Goal: Feedback & Contribution: Submit feedback/report problem

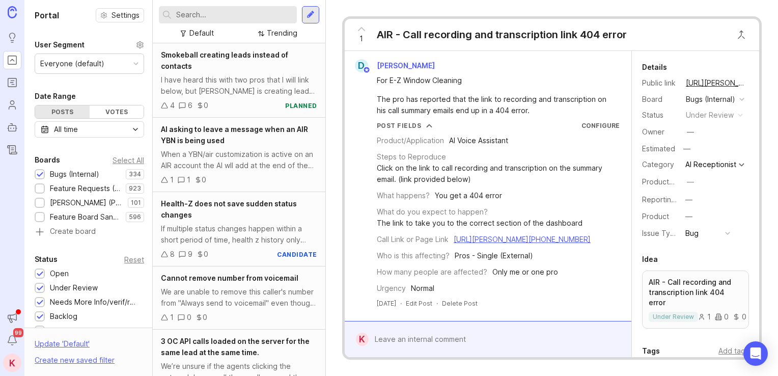
click at [241, 15] on input "text" at bounding box center [234, 14] width 117 height 11
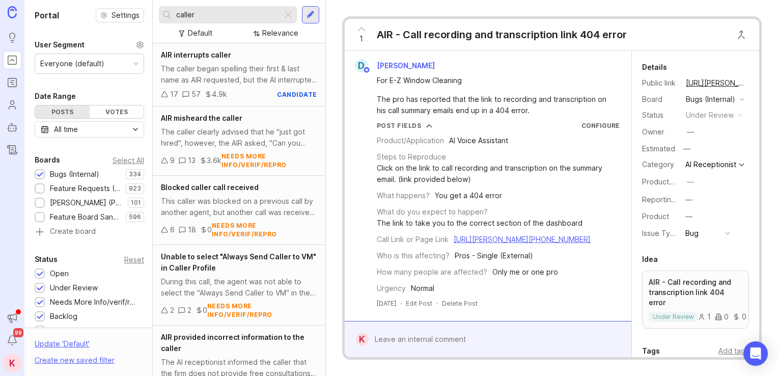
click at [239, 18] on input "caller" at bounding box center [227, 14] width 102 height 11
click at [238, 18] on input "caller" at bounding box center [227, 14] width 102 height 11
type input "did not speak"
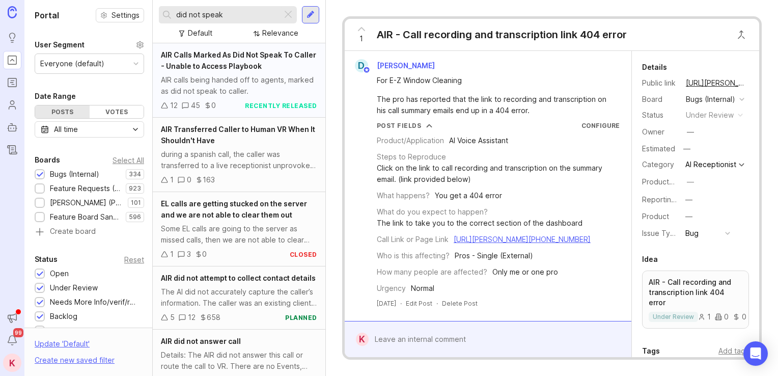
click at [229, 79] on div "AIR calls being handed off to agents, marked as did not speak to caller." at bounding box center [239, 85] width 156 height 22
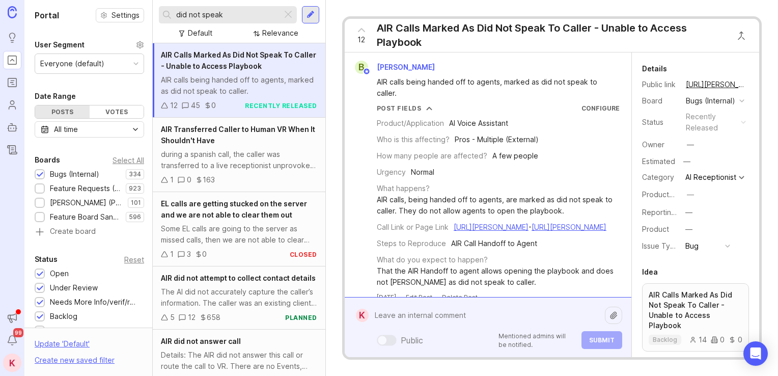
click at [461, 342] on div "Public Mentioned admins will be notified. Submit" at bounding box center [494, 326] width 253 height 43
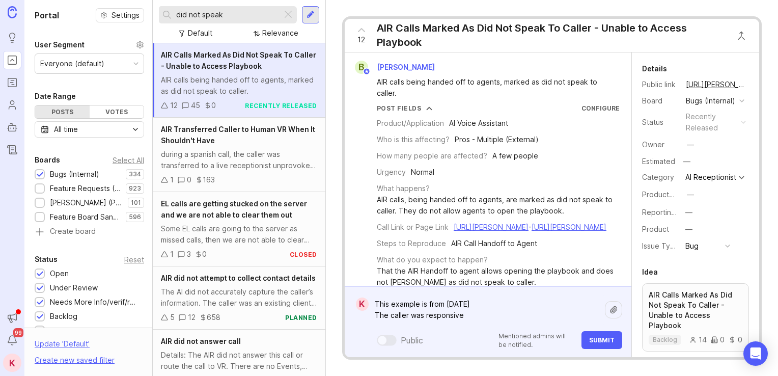
paste textarea "https://agent.smith.ai/agent/call/CA181714501a36936f7c0384dd0eddad94/"
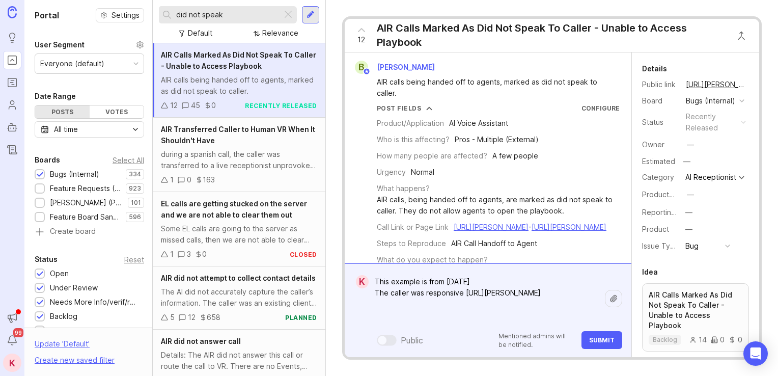
click at [500, 289] on textarea "This example is from today The caller was responsive https://agent.smith.ai/age…" at bounding box center [486, 298] width 236 height 53
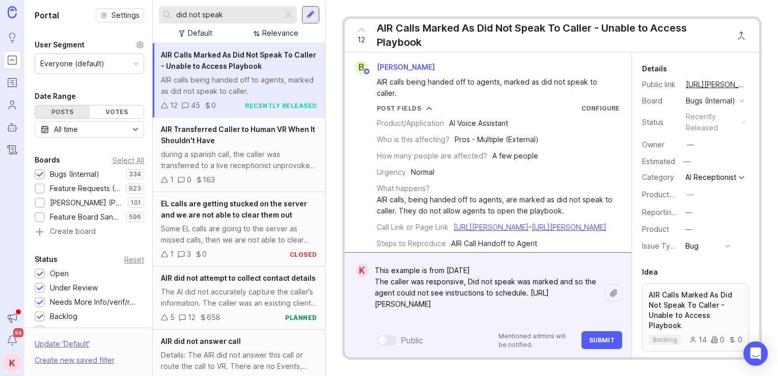
type textarea "This example is from today The caller was responsive, Did not speak was marked …"
click at [599, 341] on span "Submit" at bounding box center [601, 340] width 25 height 8
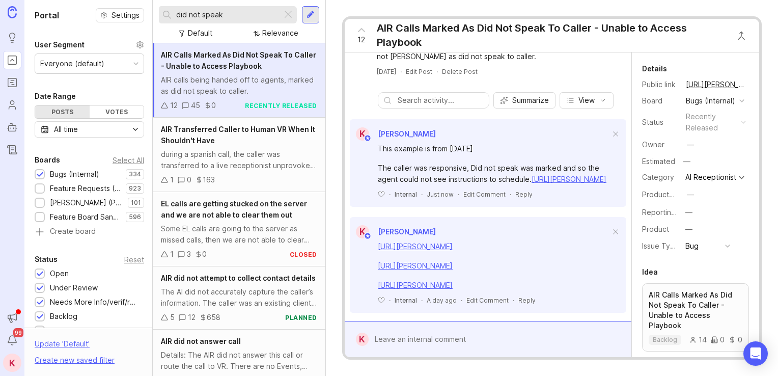
drag, startPoint x: 592, startPoint y: 225, endPoint x: 601, endPoint y: 191, distance: 35.1
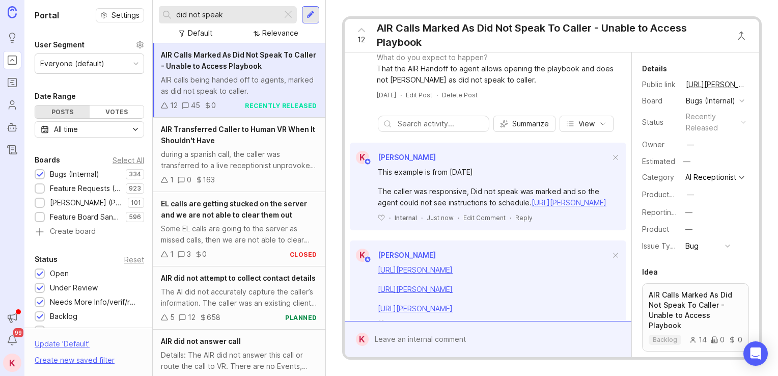
drag, startPoint x: 228, startPoint y: 14, endPoint x: 167, endPoint y: 15, distance: 61.1
click at [167, 15] on div "did not speak" at bounding box center [220, 14] width 123 height 17
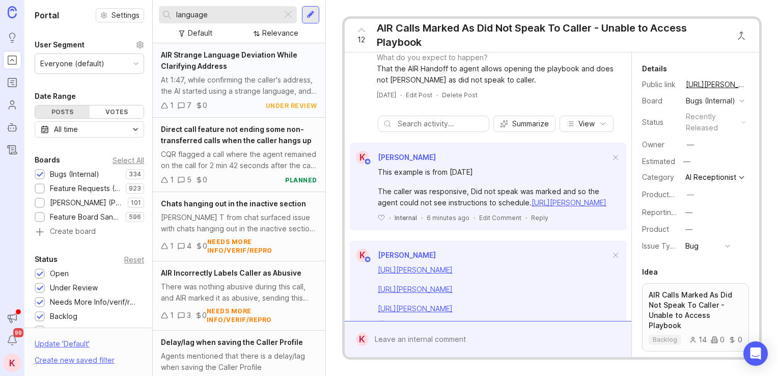
type input "language"
click at [233, 62] on div "AIR Strange Language Deviation While Clarifying Address" at bounding box center [239, 60] width 156 height 22
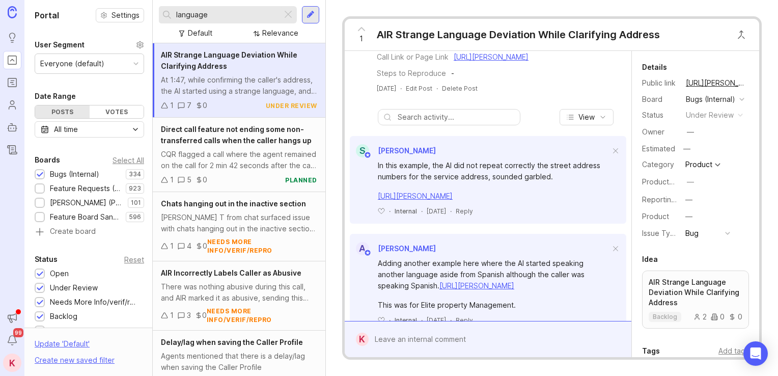
drag, startPoint x: 531, startPoint y: 162, endPoint x: 527, endPoint y: 213, distance: 51.6
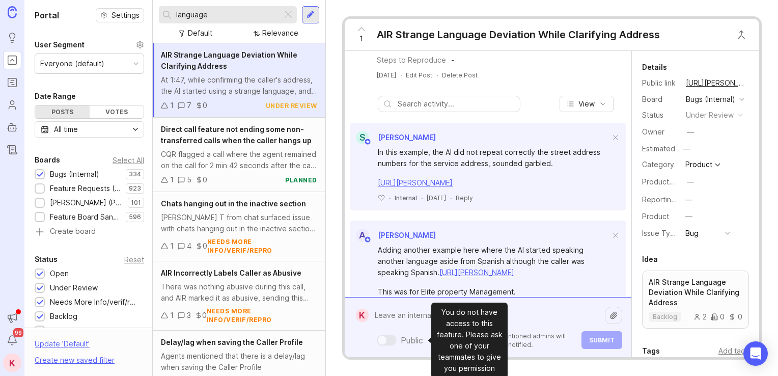
click at [422, 336] on div "Public Mentioned admins will be notified. Submit" at bounding box center [494, 326] width 253 height 43
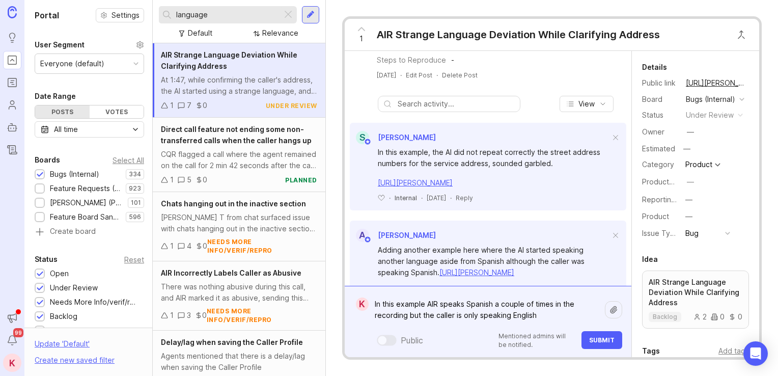
paste textarea "https://app.smith.ai/support/vr/vr-tools/va-call-evaluation/8fa2f14a-cd12-465f-…"
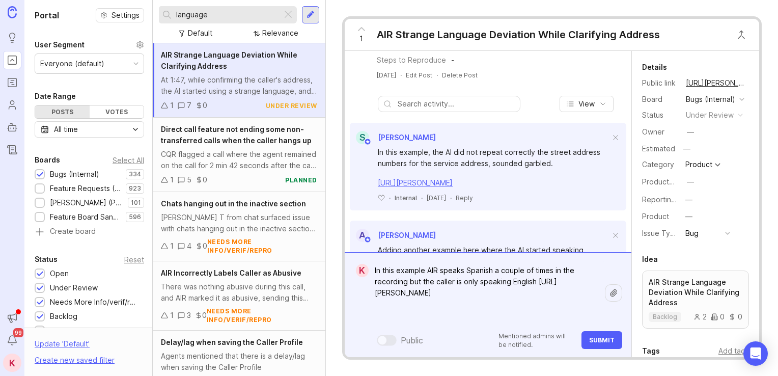
click at [557, 284] on textarea "In this example AIR speaks Spanish a couple of times in the recording but the c…" at bounding box center [486, 293] width 236 height 64
type textarea "In this example AIR speaks Spanish a couple of times in the recording but the c…"
click at [591, 343] on span "Submit" at bounding box center [601, 340] width 25 height 8
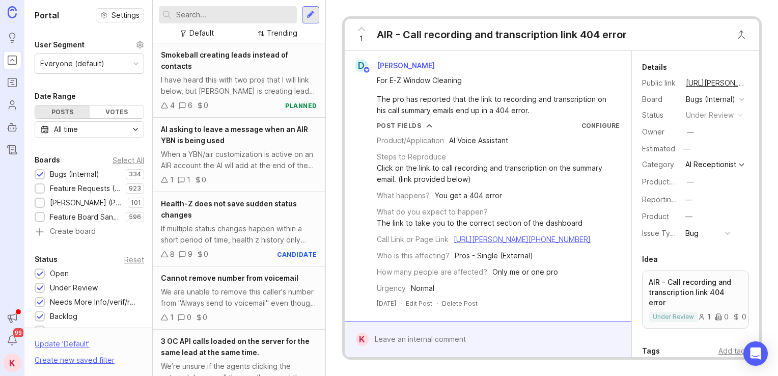
scroll to position [232, 0]
